Goal: Task Accomplishment & Management: Use online tool/utility

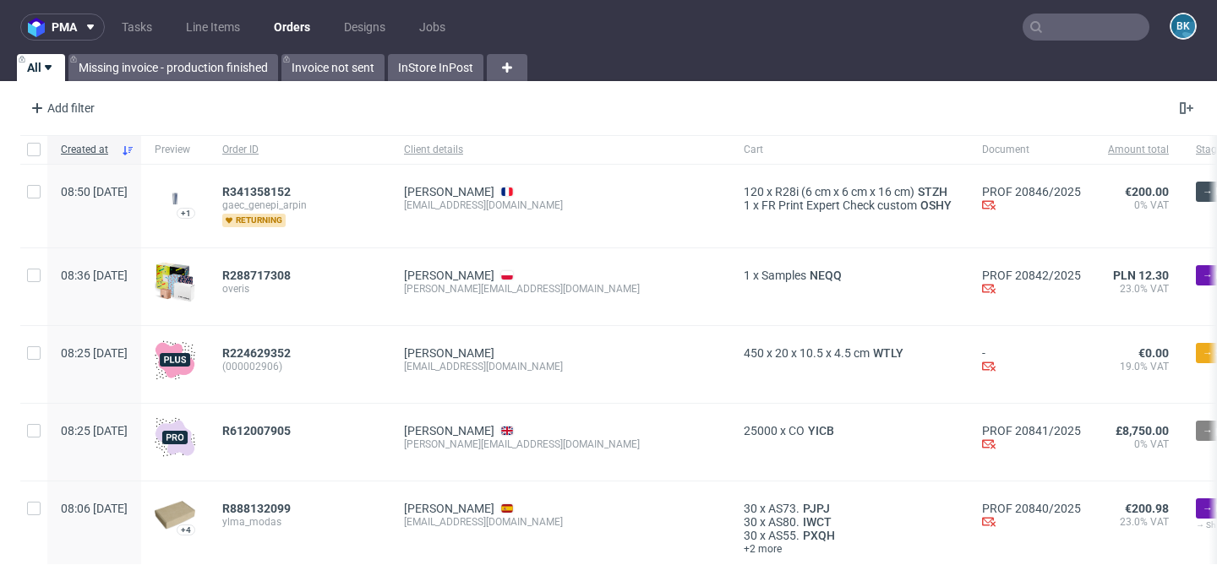
click at [1049, 26] on input "text" at bounding box center [1085, 27] width 127 height 27
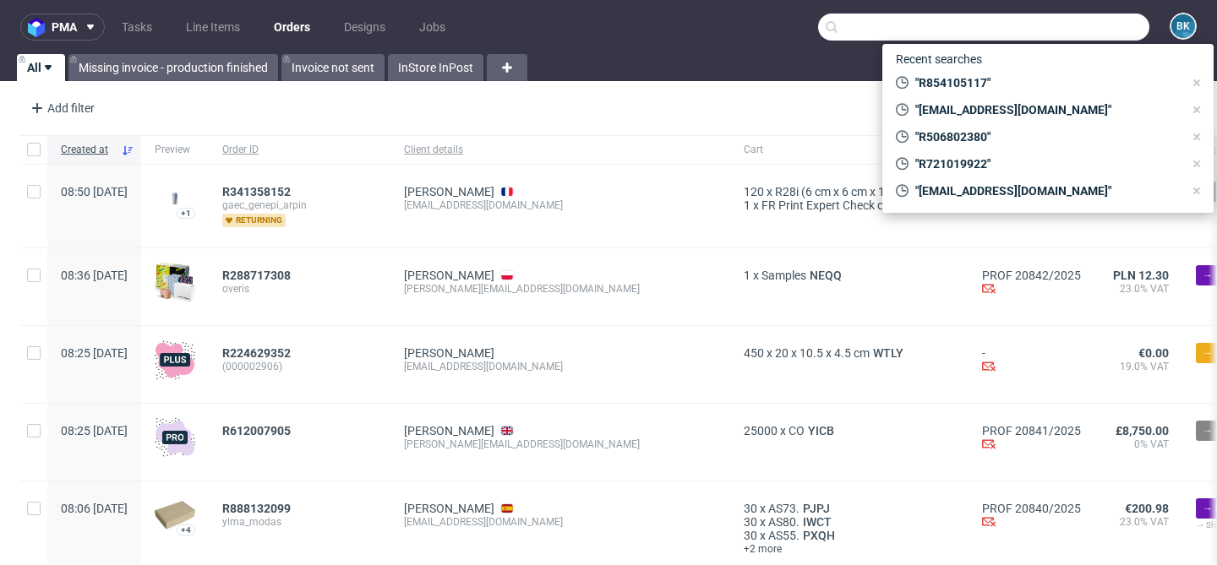
paste input "R114588588"
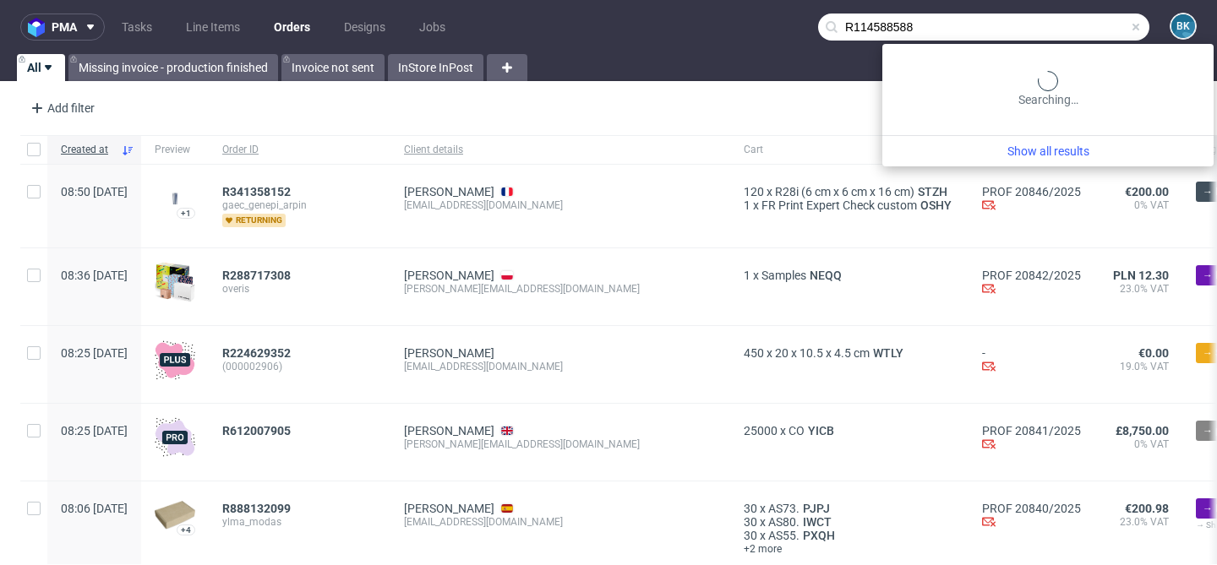
type input "R114588588"
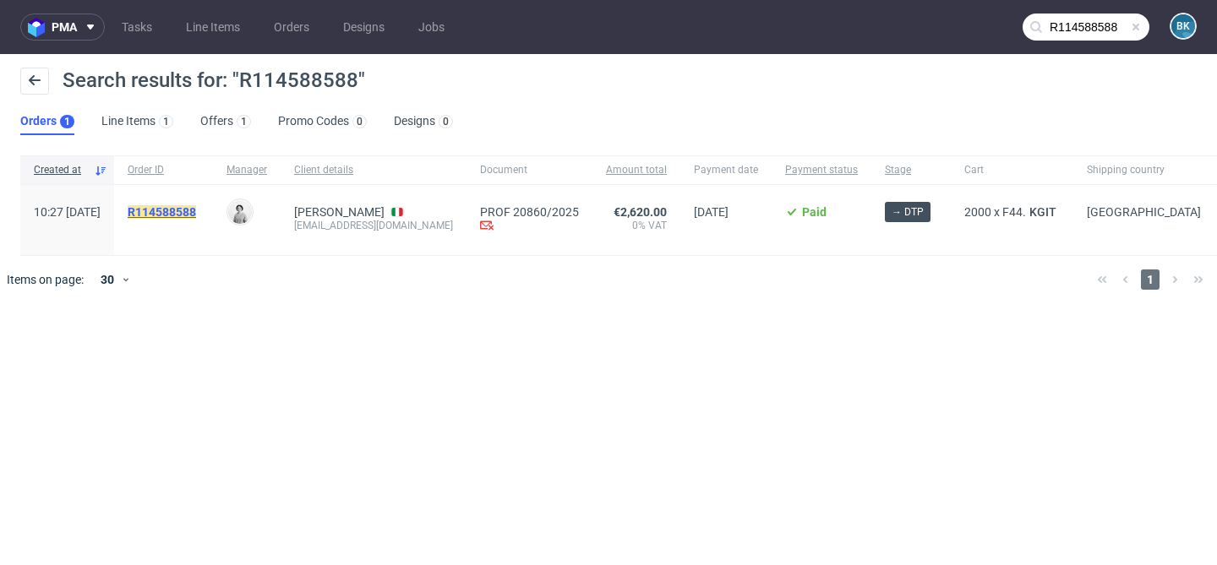
click at [196, 213] on mark "R114588588" at bounding box center [162, 212] width 68 height 14
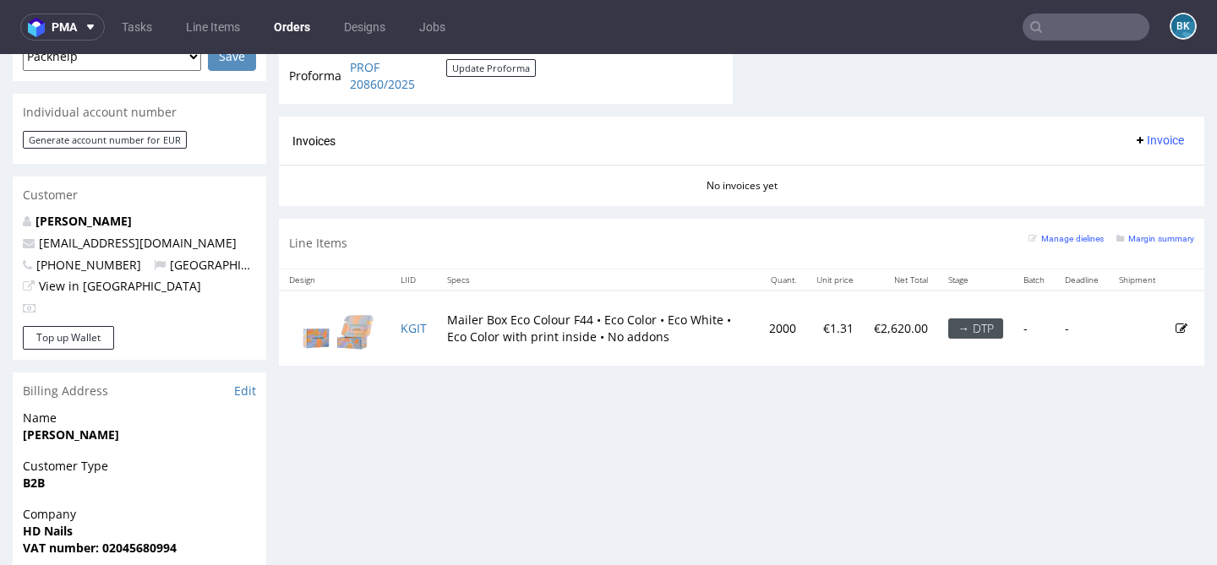
scroll to position [790, 0]
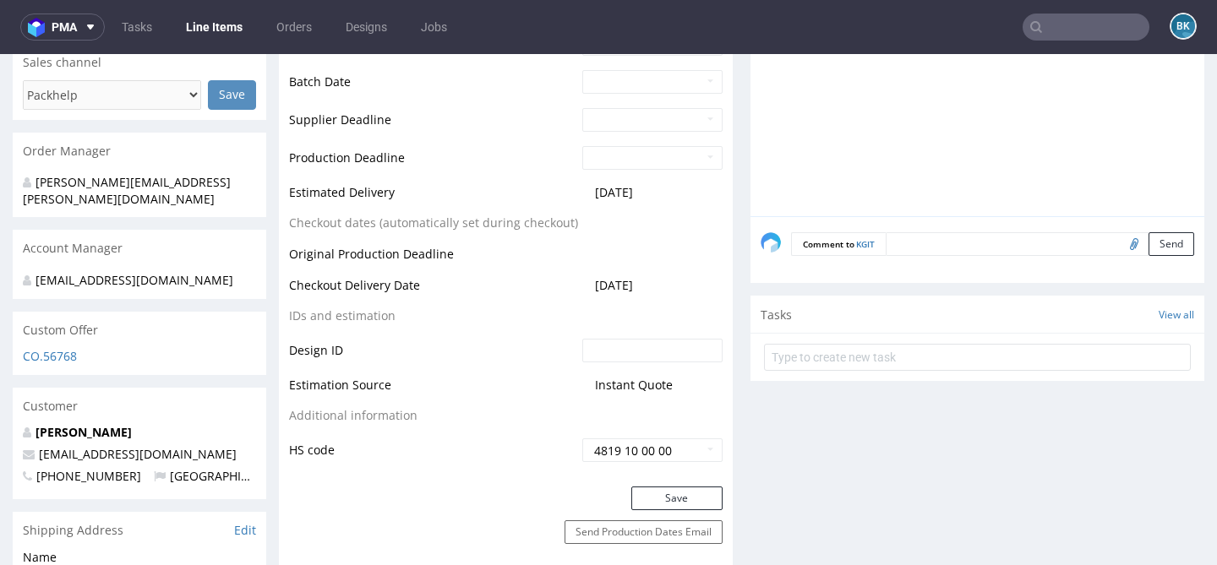
scroll to position [741, 0]
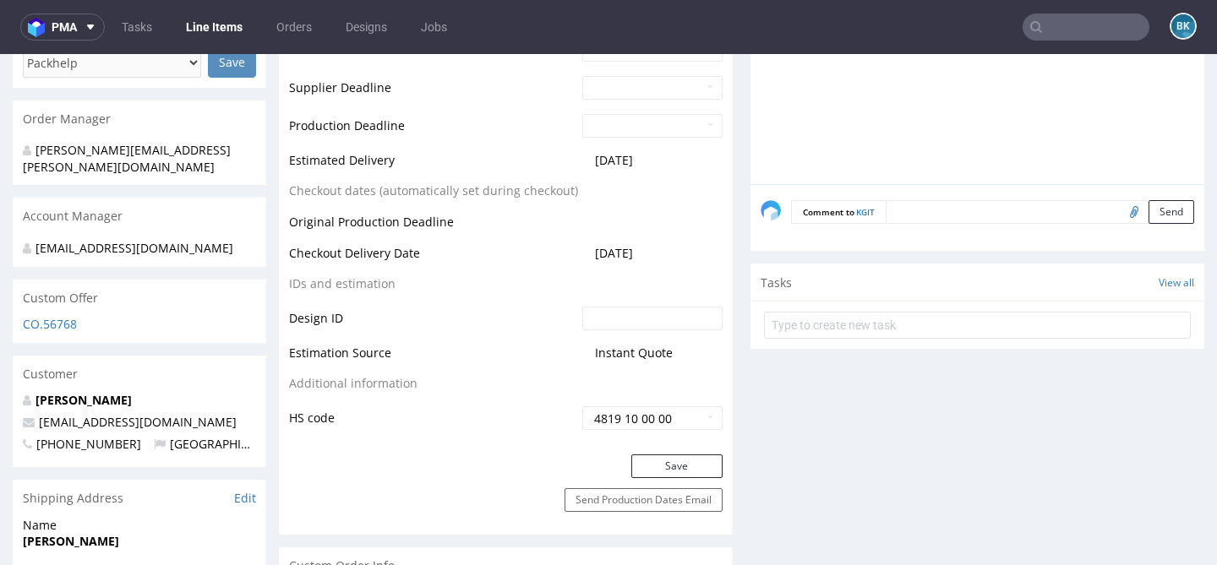
click at [958, 210] on textarea at bounding box center [1039, 212] width 308 height 24
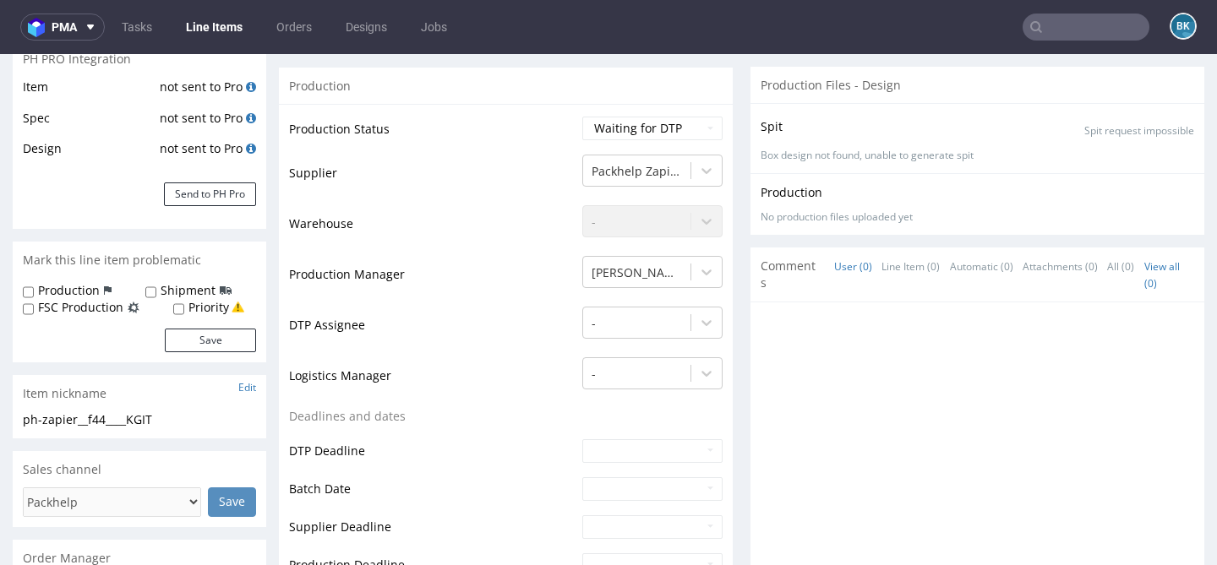
scroll to position [0, 0]
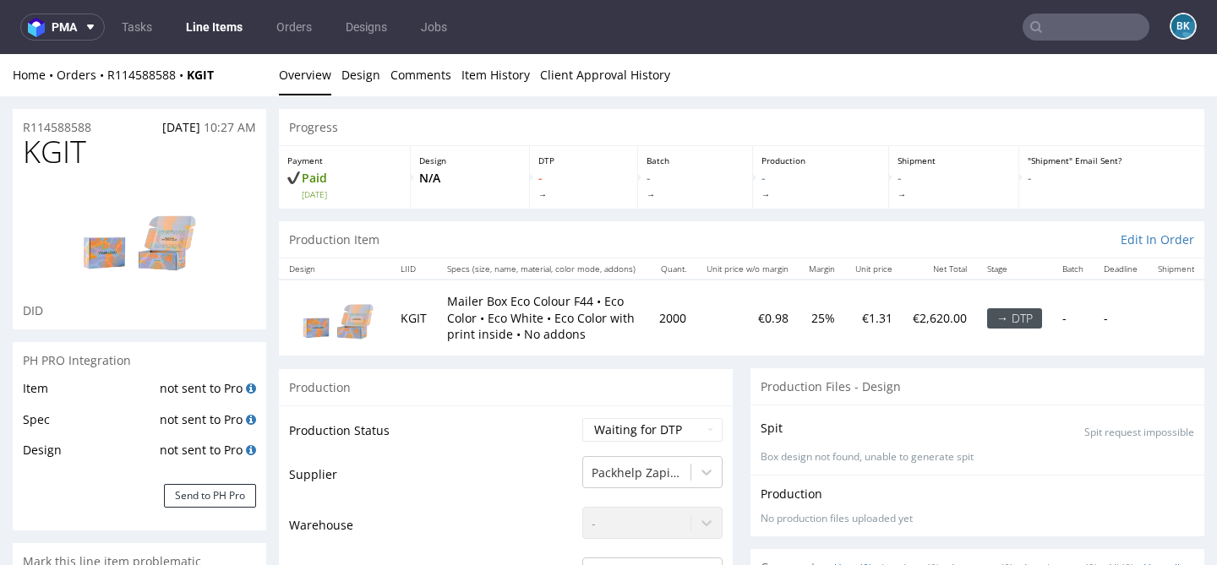
type textarea "Plik z designami od klienta"
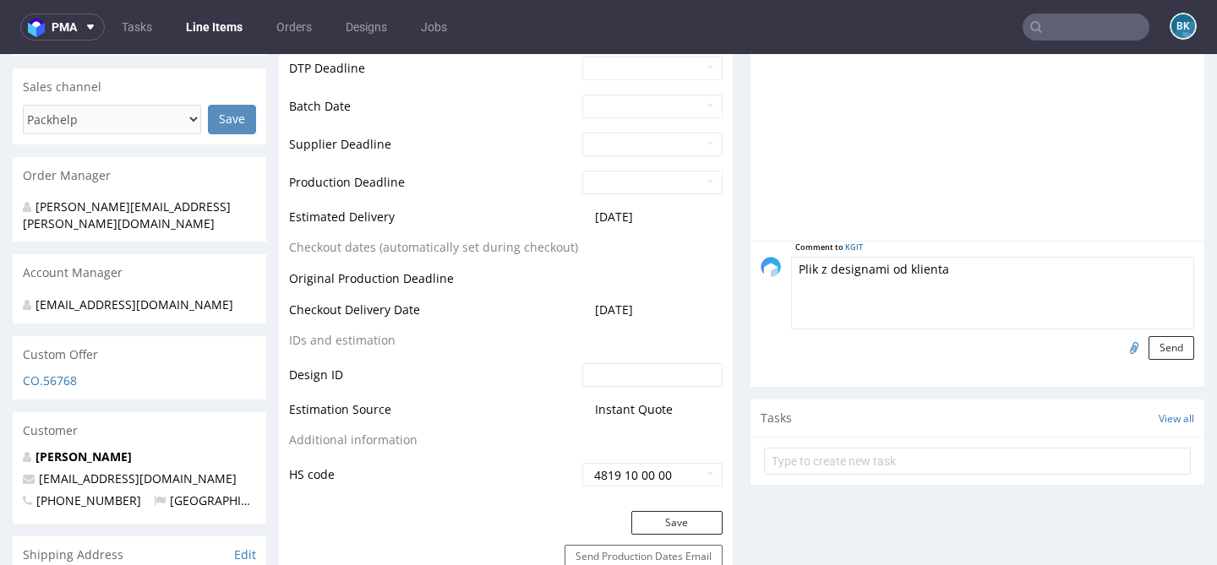
scroll to position [683, 0]
click at [1119, 355] on input "file" at bounding box center [1131, 348] width 24 height 22
type input "C:\fakepath\HD_ScatolaKit_ALTA-1.pdf"
click at [1150, 346] on button "Send" at bounding box center [1171, 349] width 46 height 24
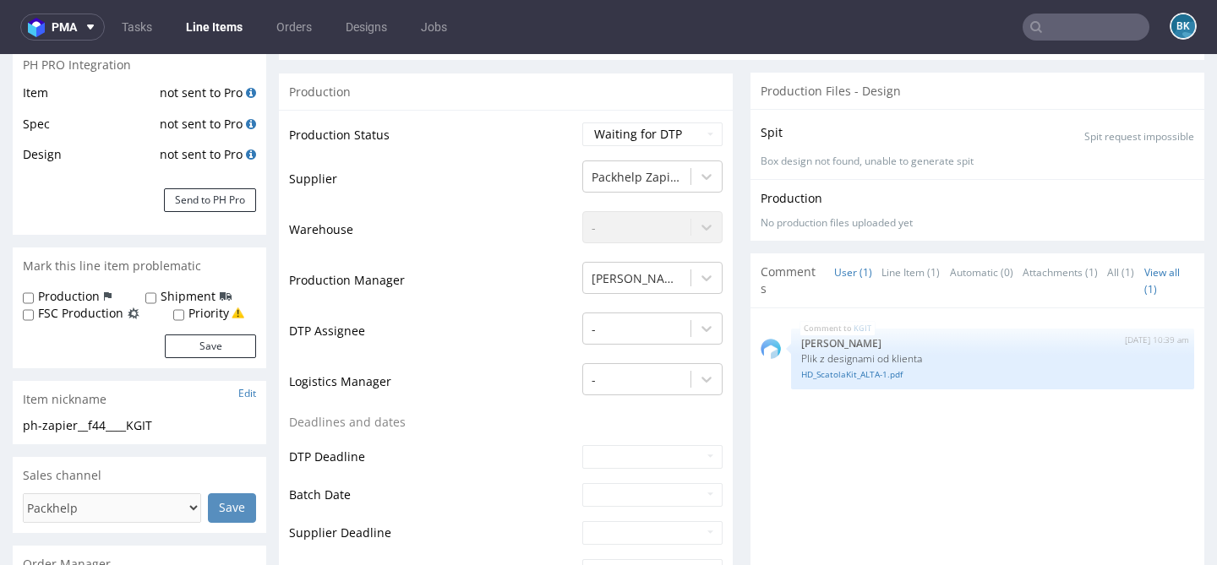
scroll to position [350, 0]
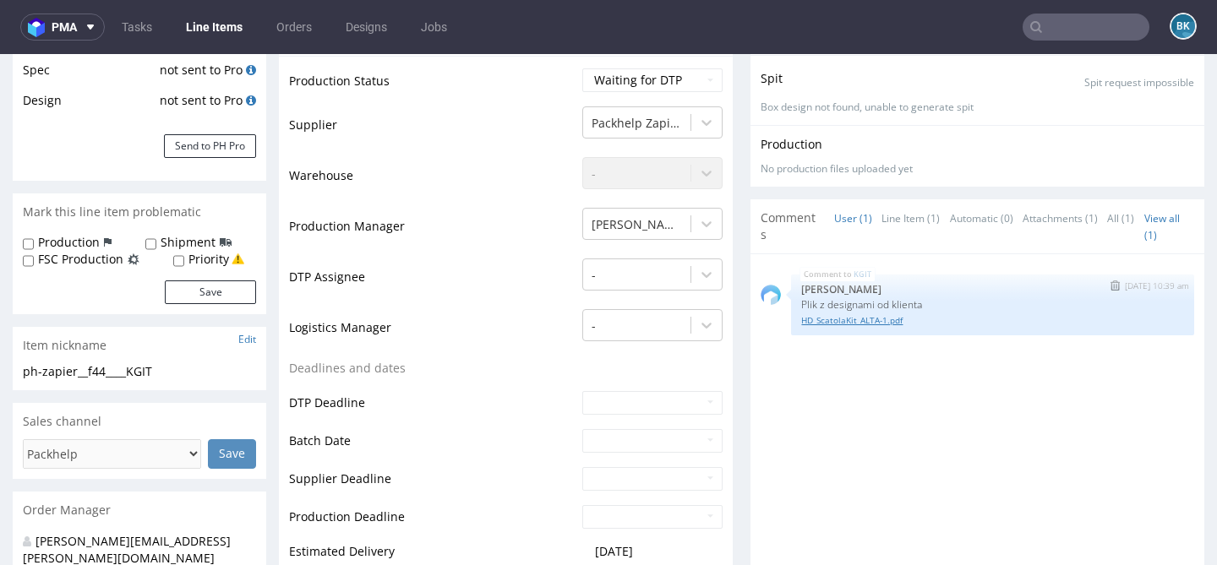
click at [864, 318] on link "HD_ScatolaKit_ALTA-1.pdf" at bounding box center [992, 320] width 383 height 13
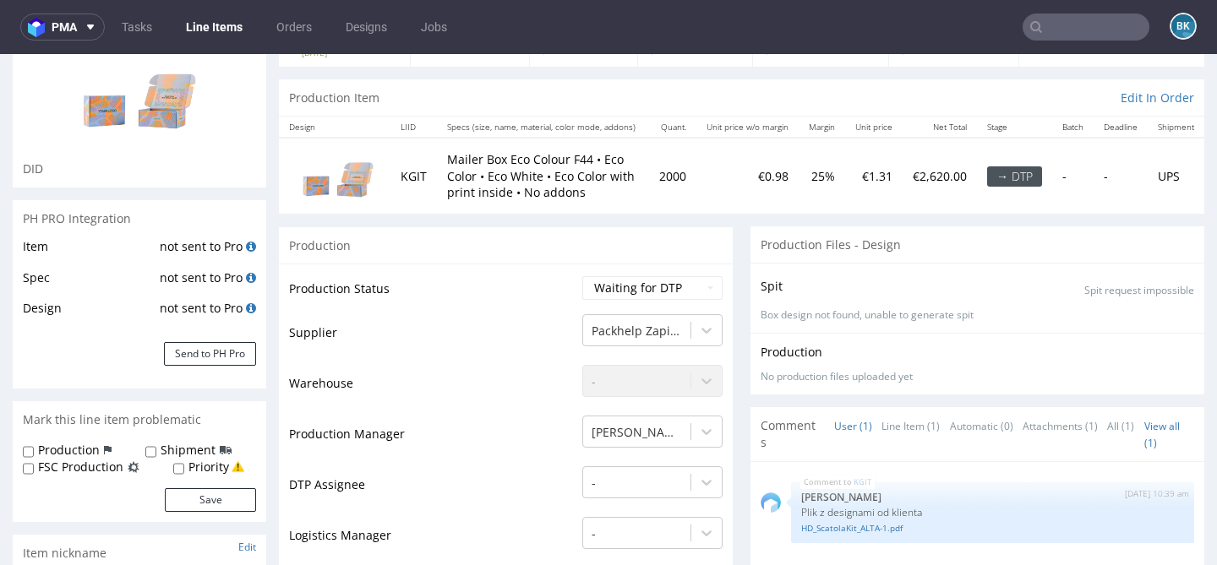
scroll to position [0, 0]
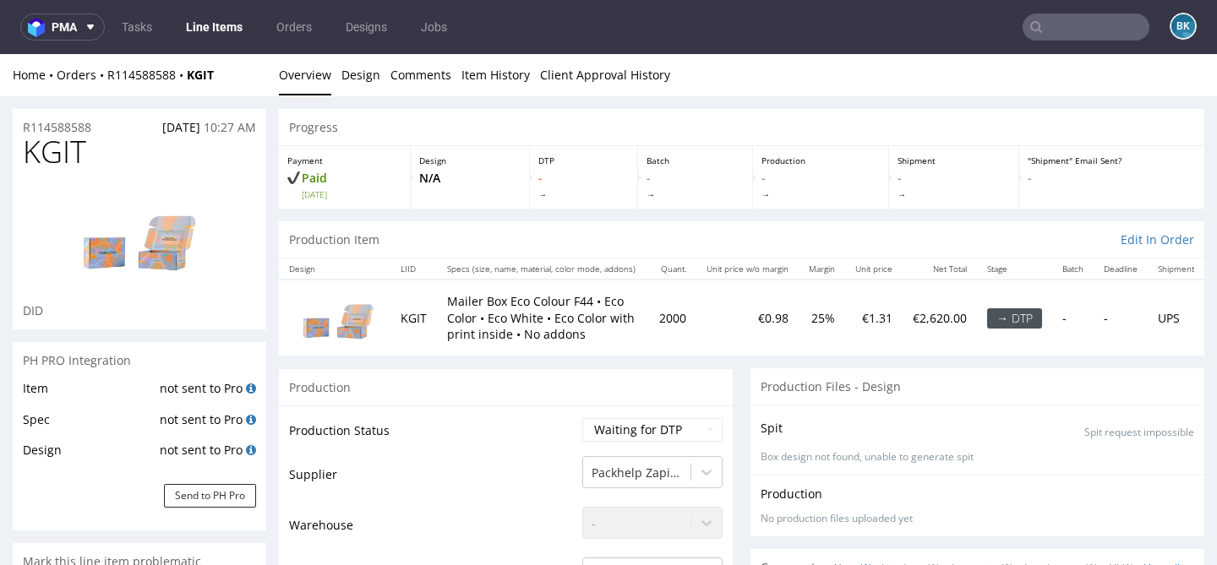
click at [1080, 26] on input "text" at bounding box center [1085, 27] width 127 height 27
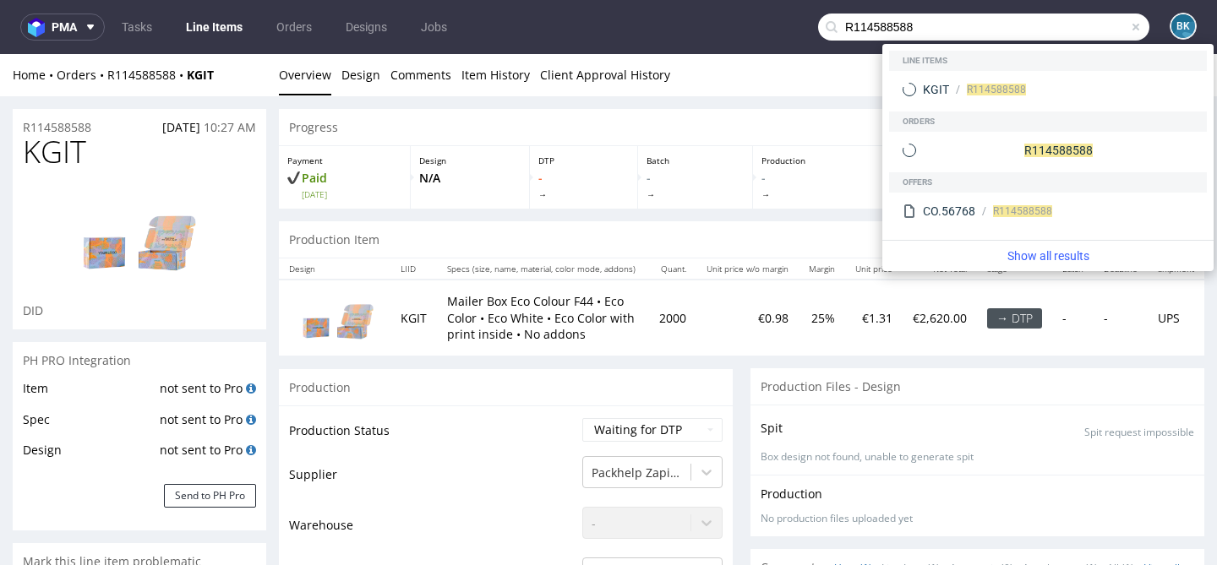
type input "R114588588"
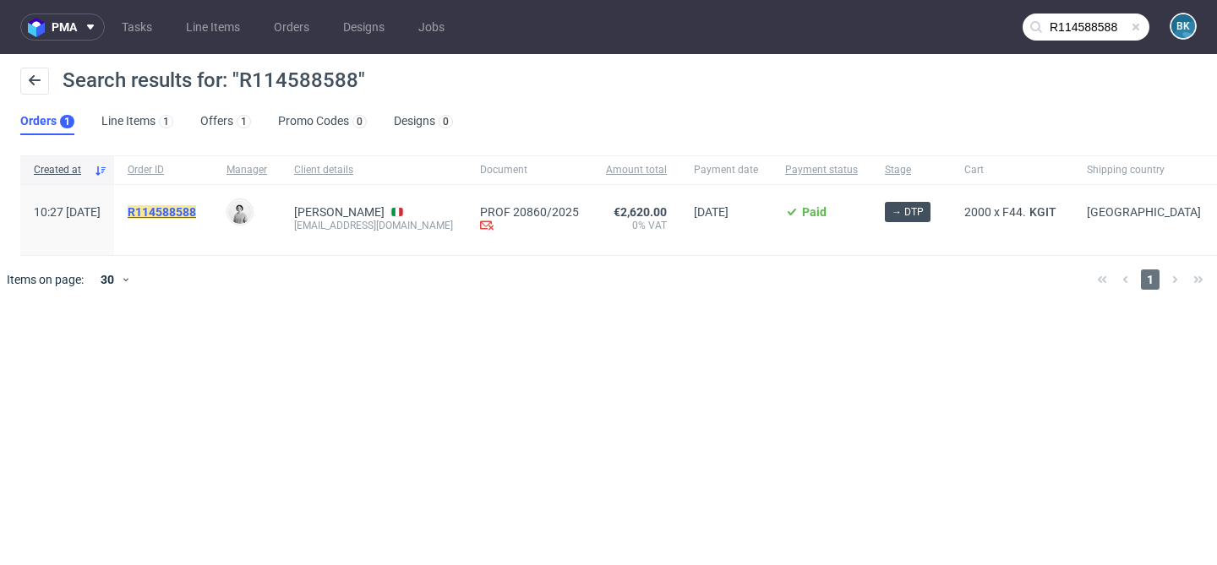
click at [196, 213] on mark "R114588588" at bounding box center [162, 212] width 68 height 14
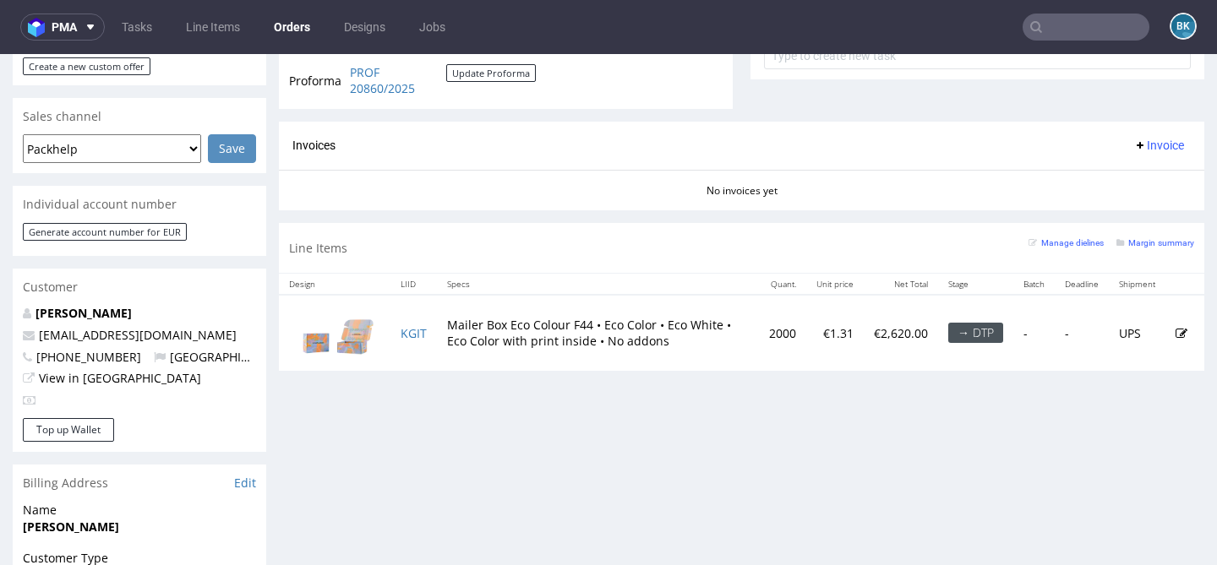
scroll to position [843, 0]
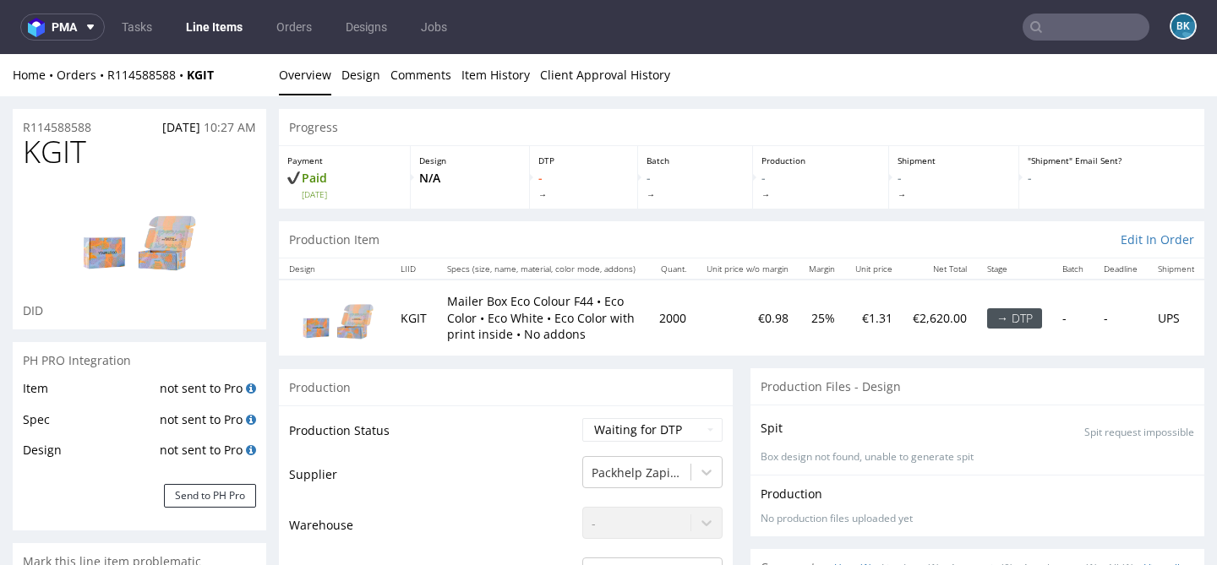
click at [1048, 23] on input "text" at bounding box center [1085, 27] width 127 height 27
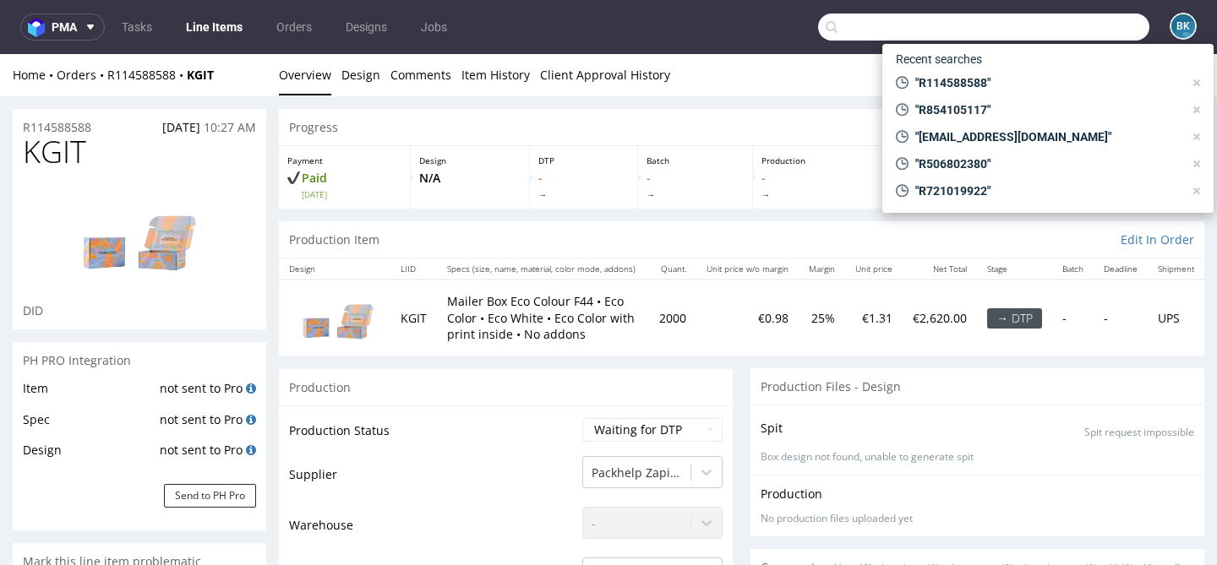
paste input "R759762713"
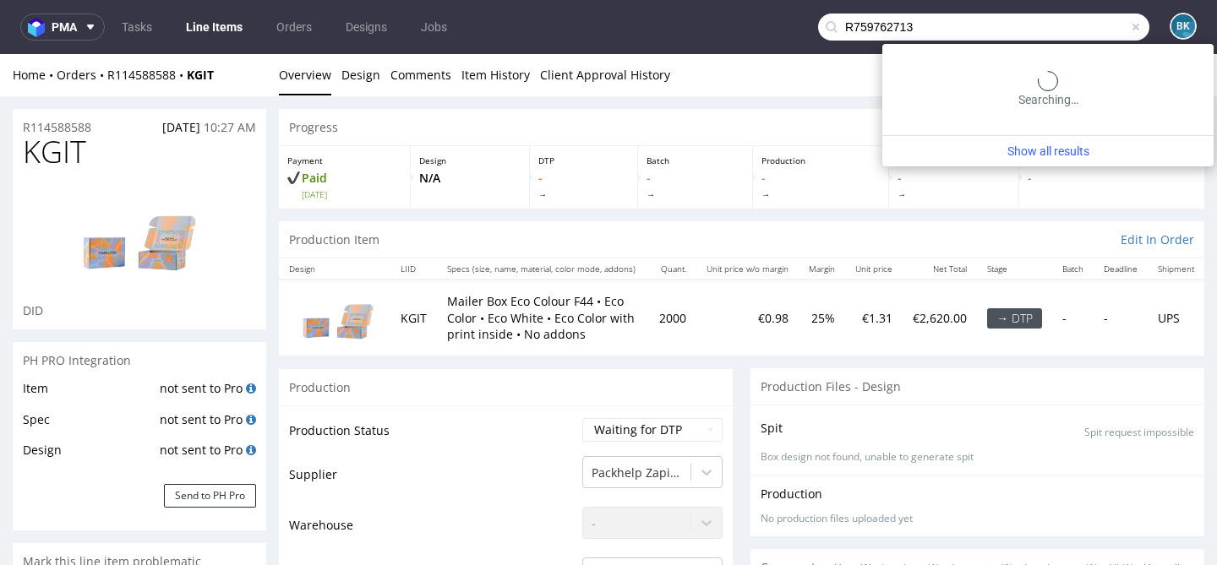
type input "R759762713"
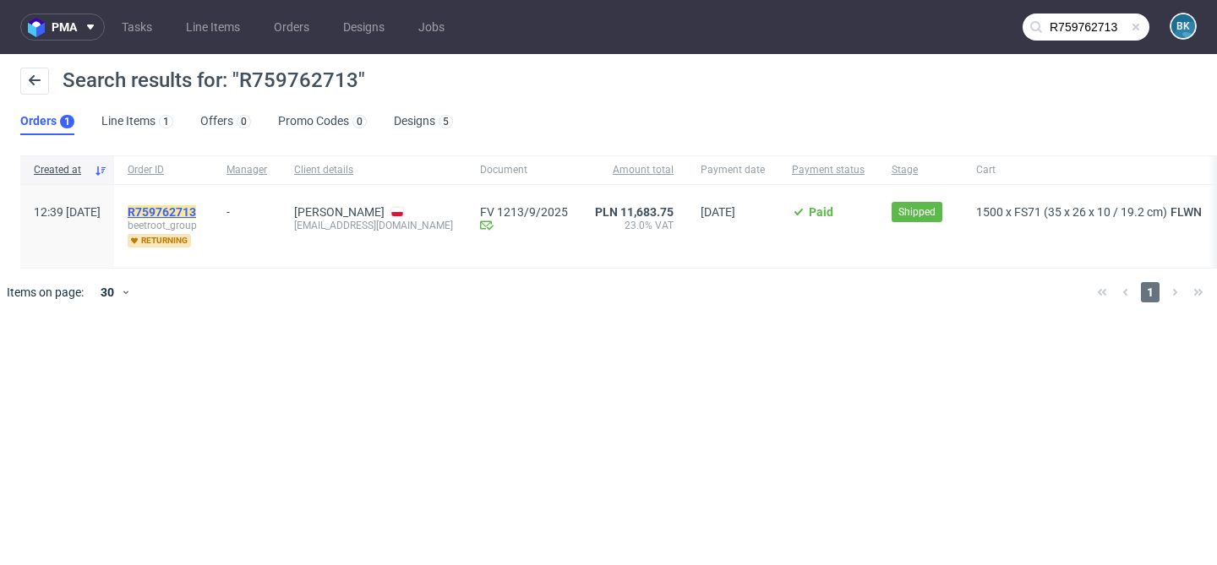
click at [196, 210] on mark "R759762713" at bounding box center [162, 212] width 68 height 14
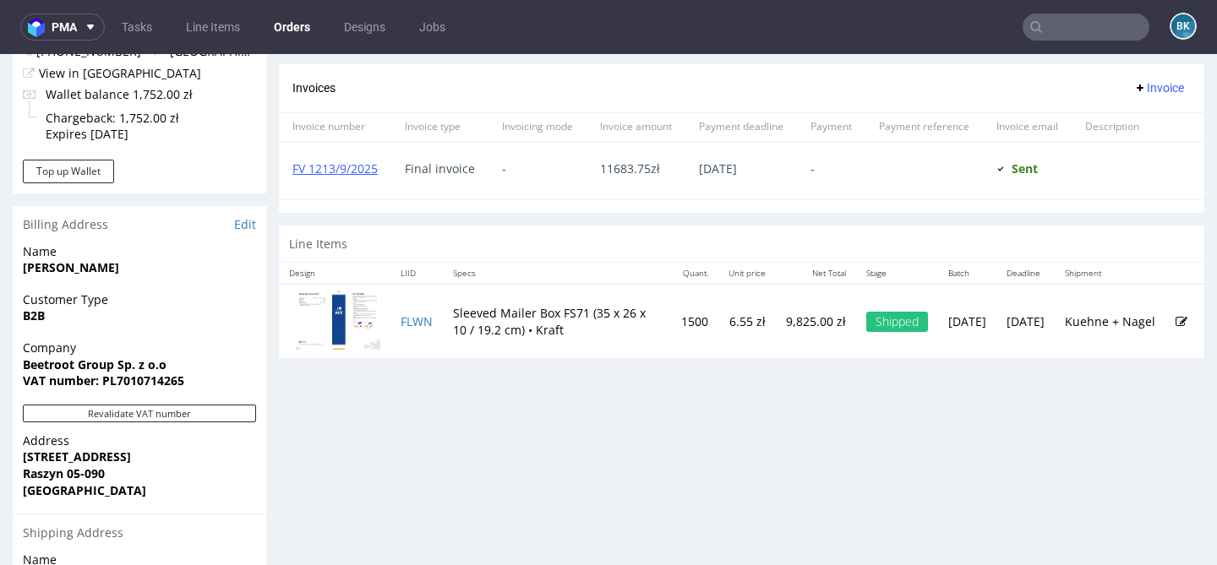
scroll to position [695, 0]
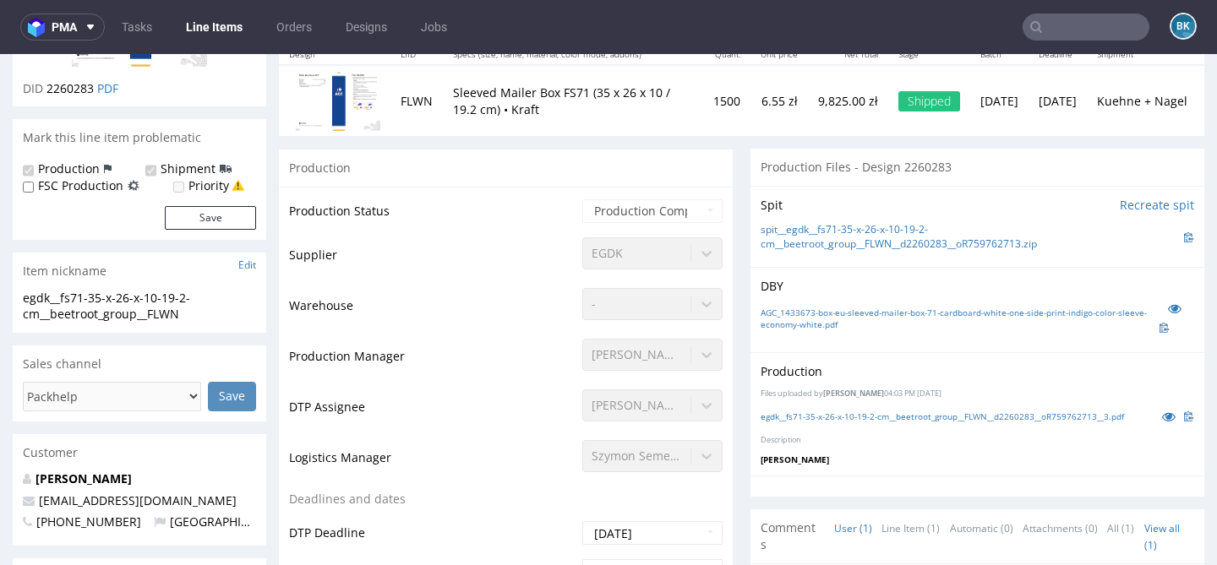
scroll to position [250, 0]
